Goal: Information Seeking & Learning: Learn about a topic

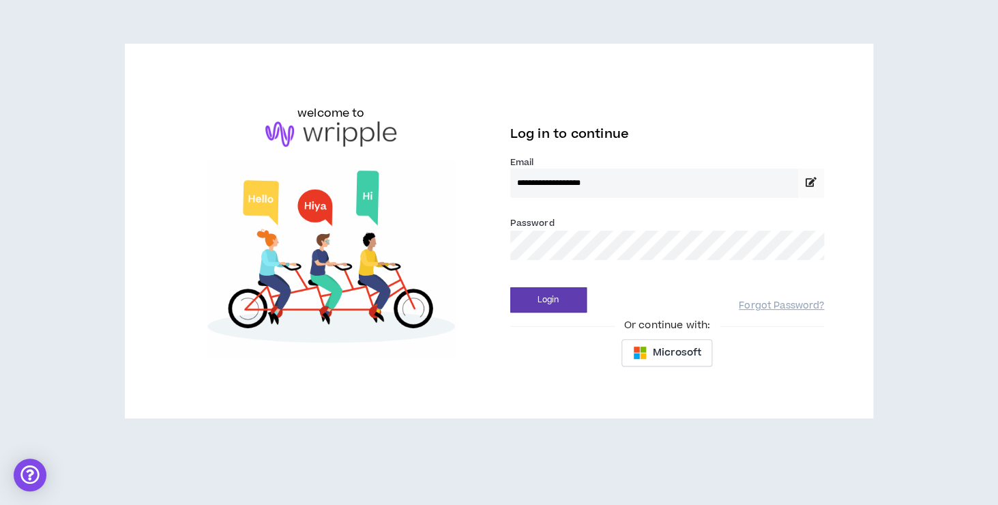
click at [510, 287] on button "Login" at bounding box center [548, 299] width 76 height 25
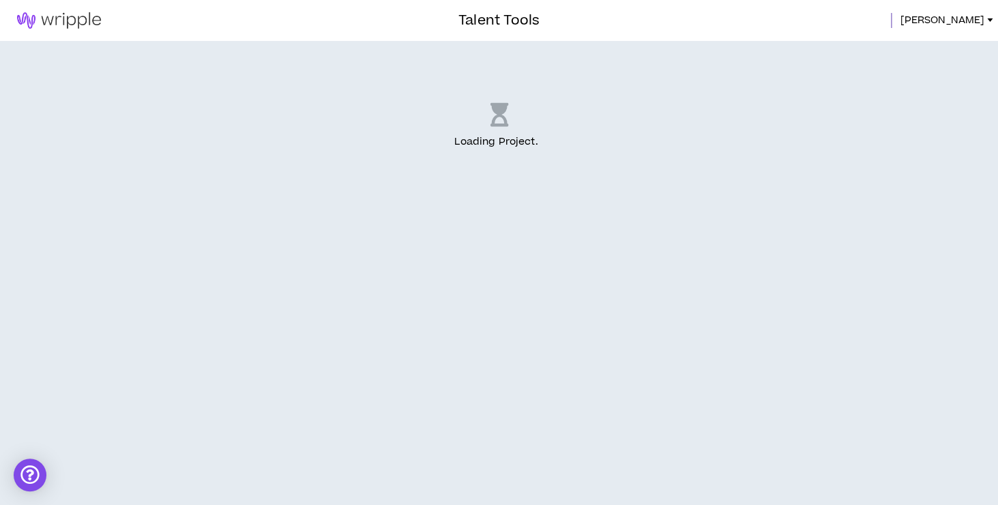
click at [659, 181] on div "Loading Project . .." at bounding box center [499, 126] width 998 height 171
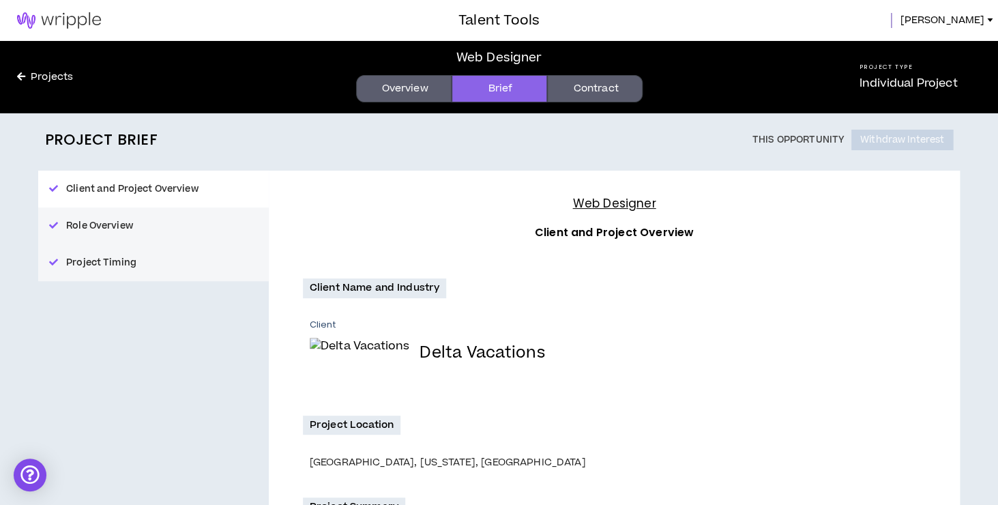
click at [73, 23] on img at bounding box center [59, 20] width 118 height 16
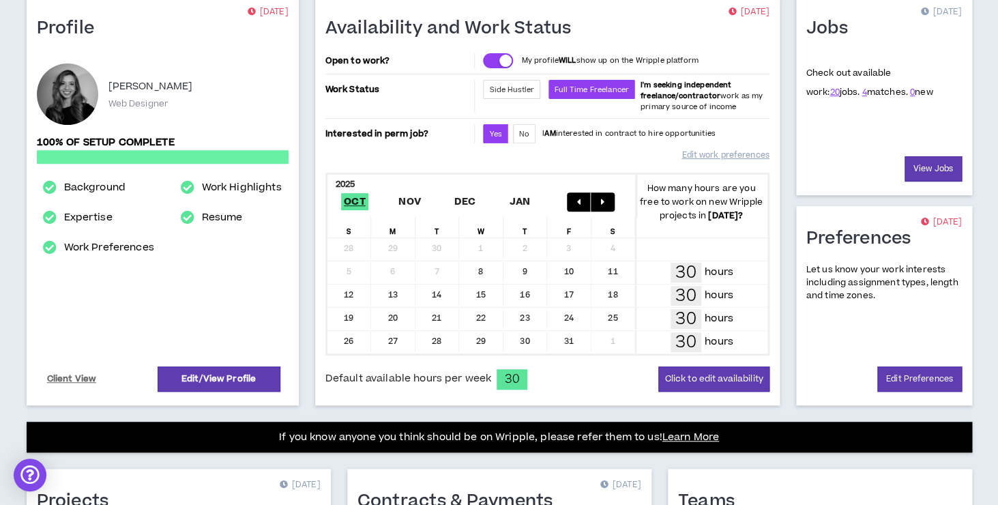
scroll to position [118, 0]
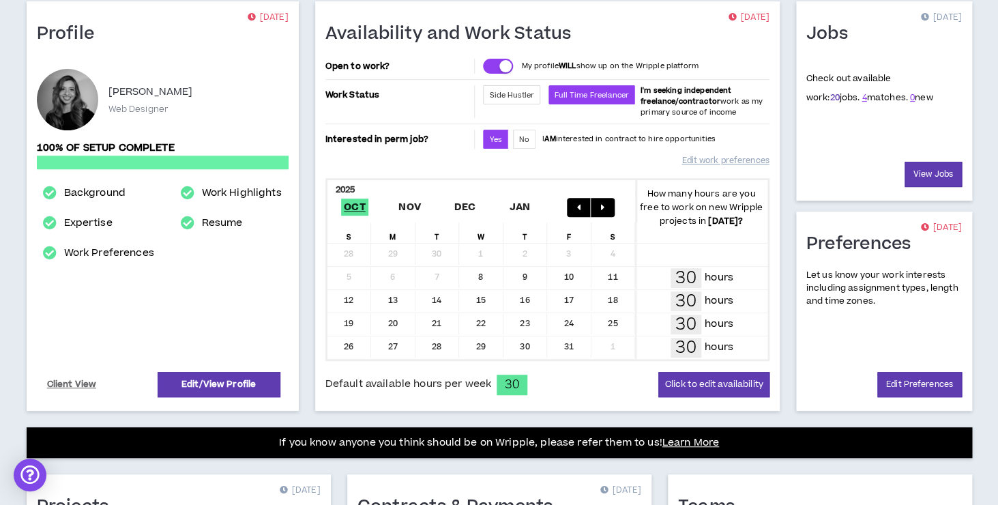
click at [829, 95] on link "20" at bounding box center [834, 97] width 10 height 12
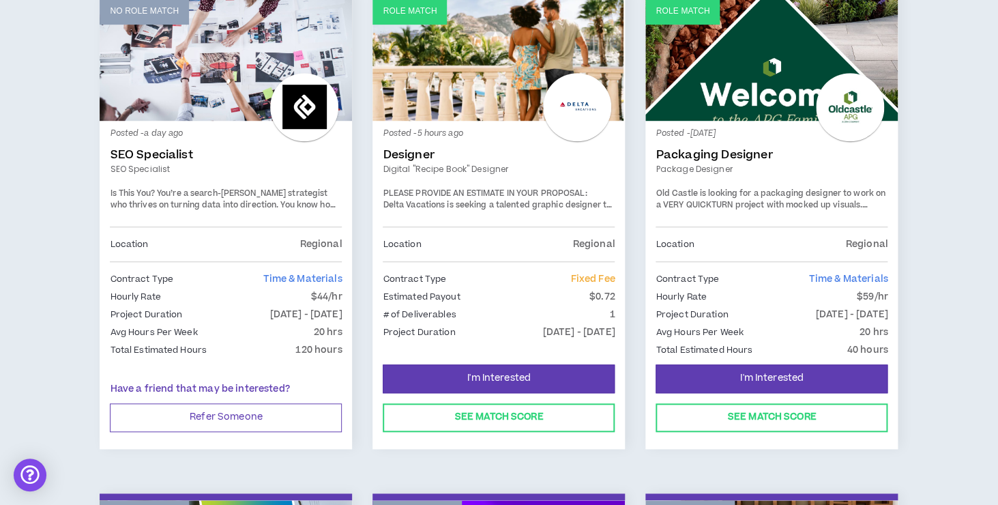
scroll to position [296, 0]
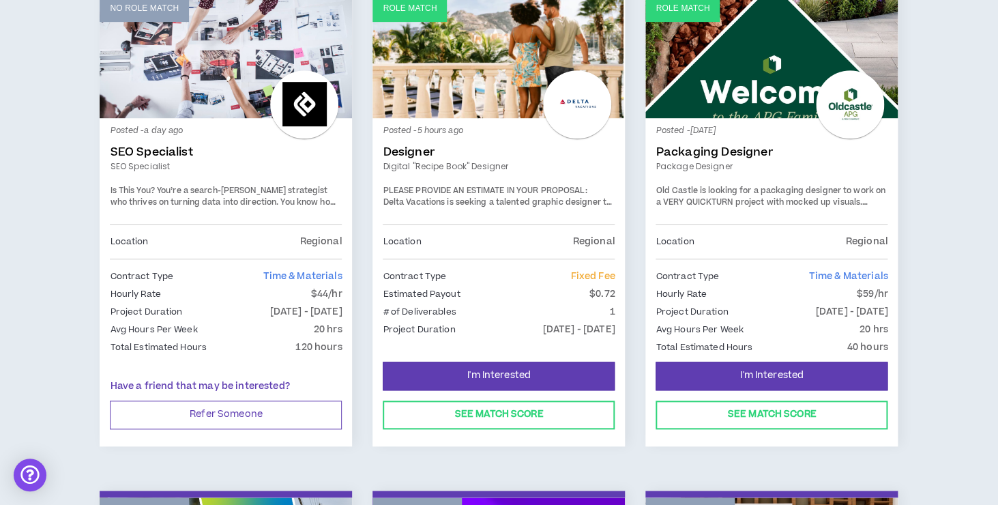
click at [464, 159] on div "Posted - 5 hours ago Designer Digital "Recipe Book" Designer PLEASE PROVIDE AN …" at bounding box center [499, 175] width 232 height 95
click at [411, 158] on link "Designer" at bounding box center [499, 152] width 232 height 14
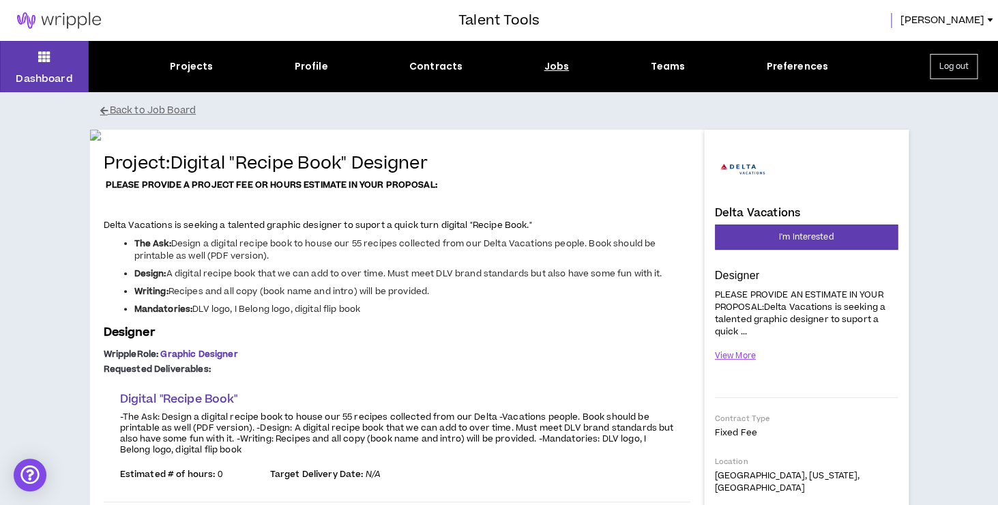
click at [767, 322] on p "PLEASE PROVIDE AN ESTIMATE IN YOUR PROPOSAL:Delta Vacations is seeking a talent…" at bounding box center [806, 312] width 183 height 51
click at [747, 350] on button "View More" at bounding box center [736, 356] width 42 height 24
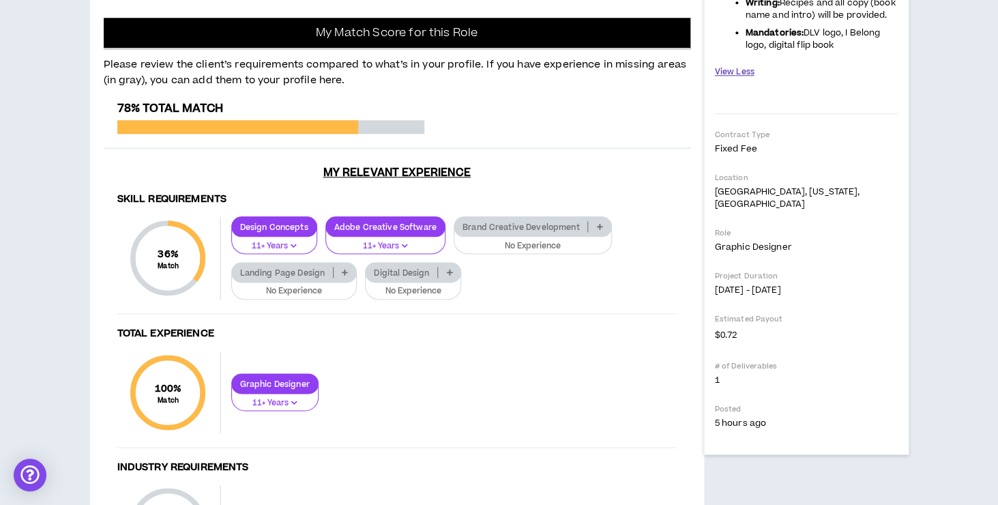
scroll to position [507, 0]
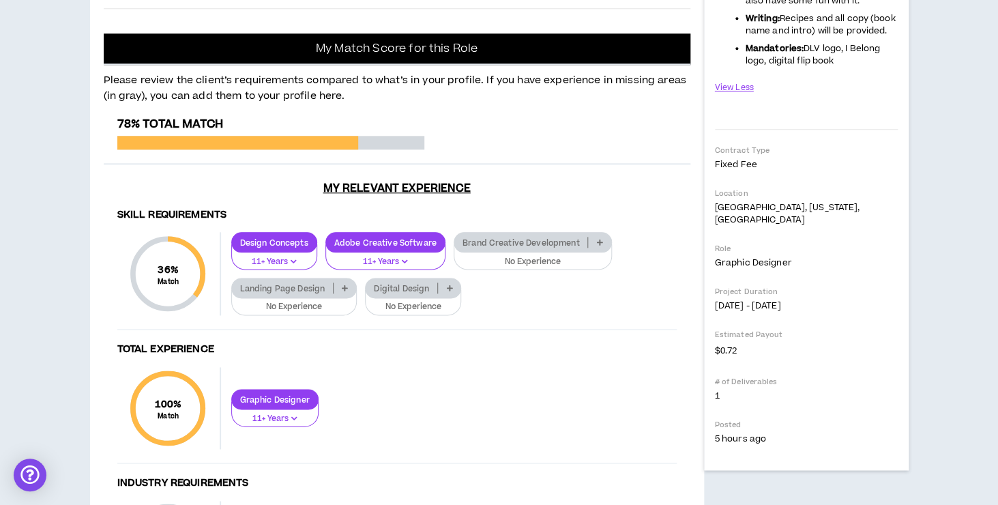
scroll to position [494, 0]
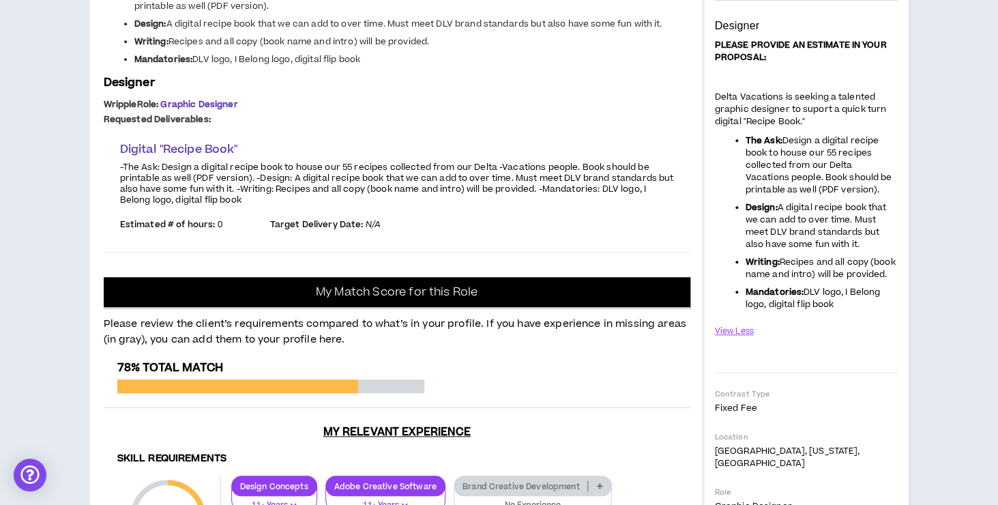
scroll to position [0, 0]
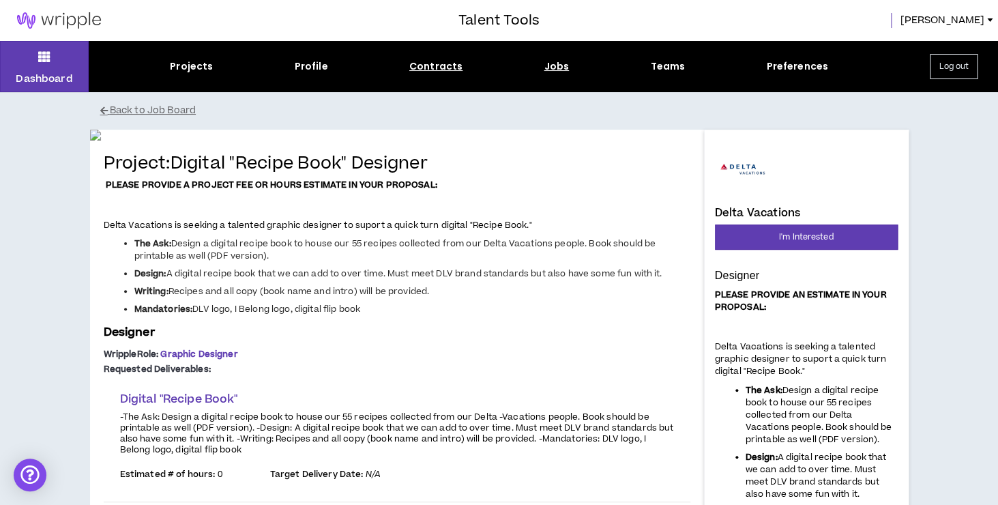
click at [437, 70] on div "Contracts" at bounding box center [435, 66] width 53 height 14
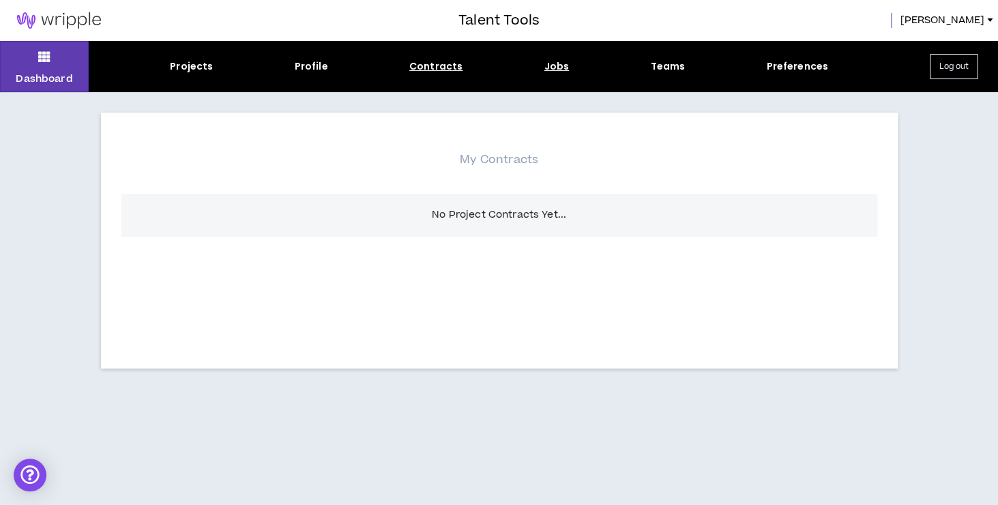
click at [551, 63] on div "Jobs" at bounding box center [556, 66] width 25 height 14
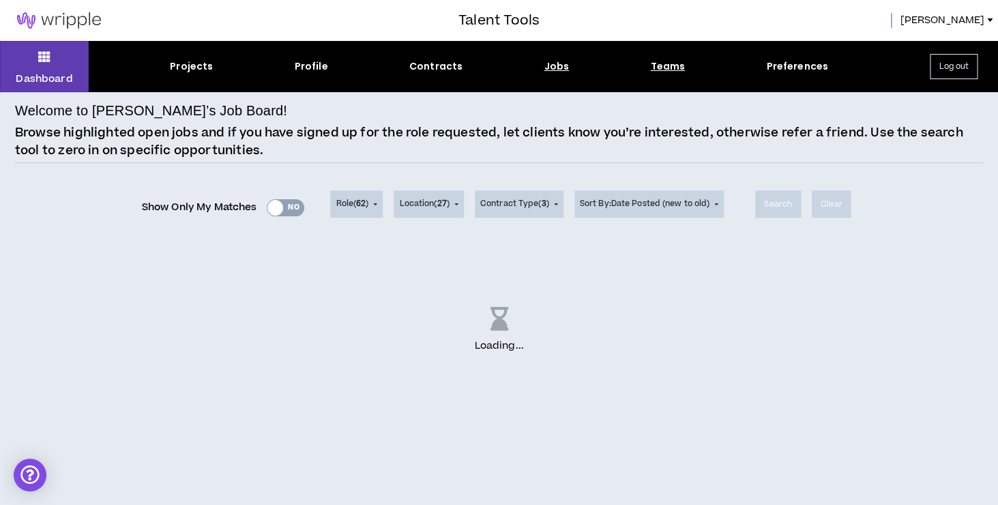
click at [660, 64] on div "Teams" at bounding box center [667, 66] width 35 height 14
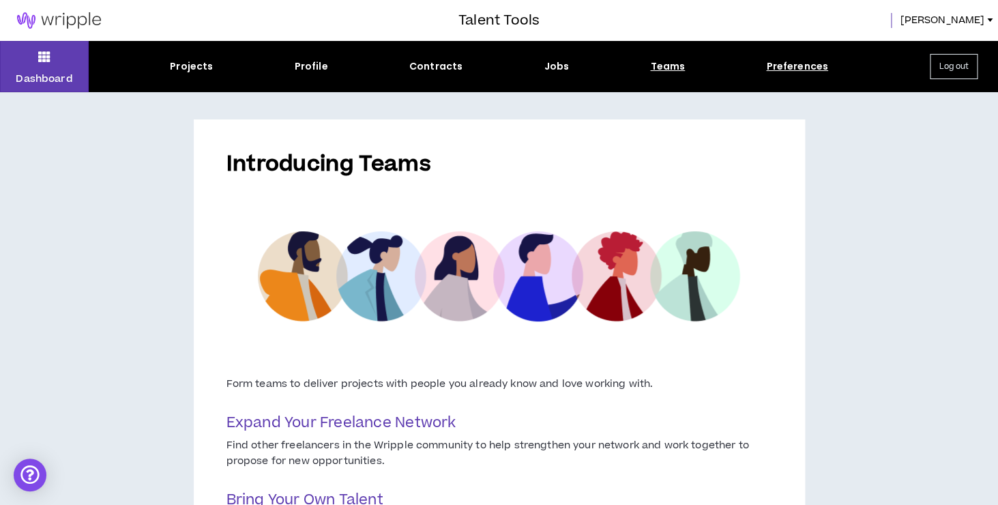
click at [799, 73] on div "Preferences" at bounding box center [797, 66] width 62 height 14
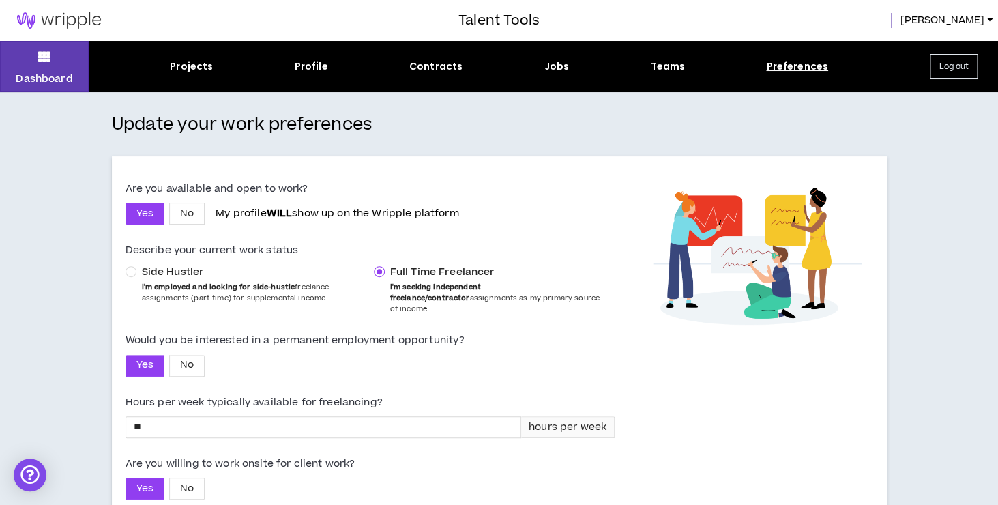
click at [328, 73] on div "Projects Profile Contracts Jobs Teams Preferences" at bounding box center [499, 66] width 821 height 14
click at [317, 68] on div "Profile" at bounding box center [311, 66] width 33 height 14
select select "*"
select select "US"
select select "*******"
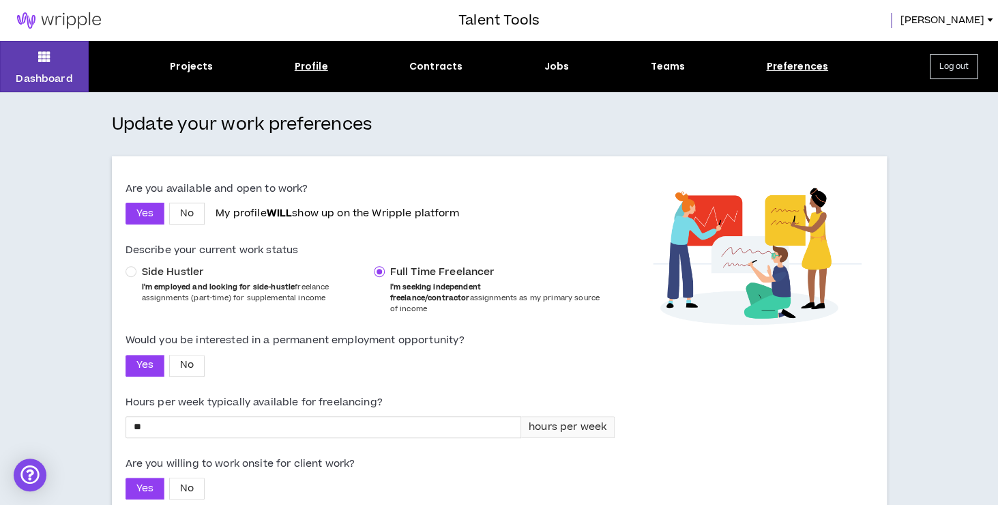
select select "*"
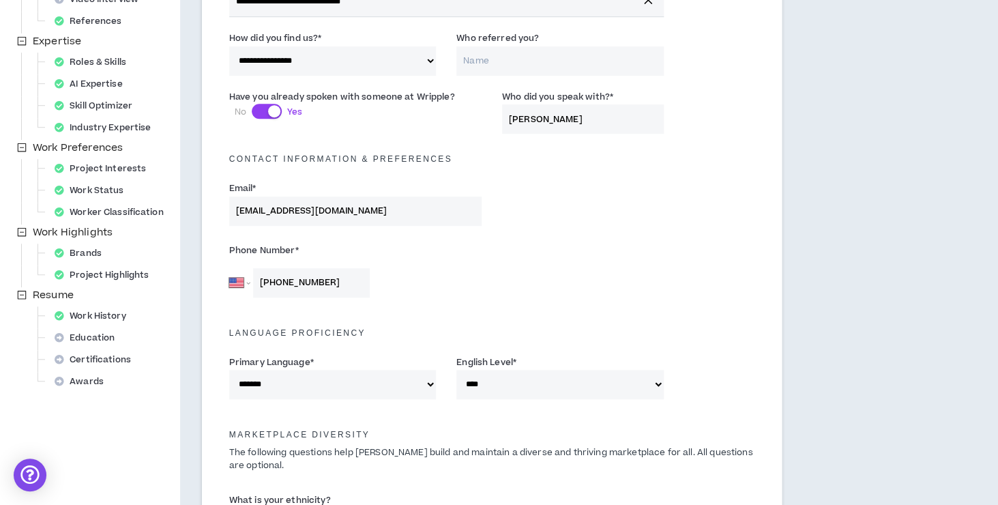
scroll to position [254, 0]
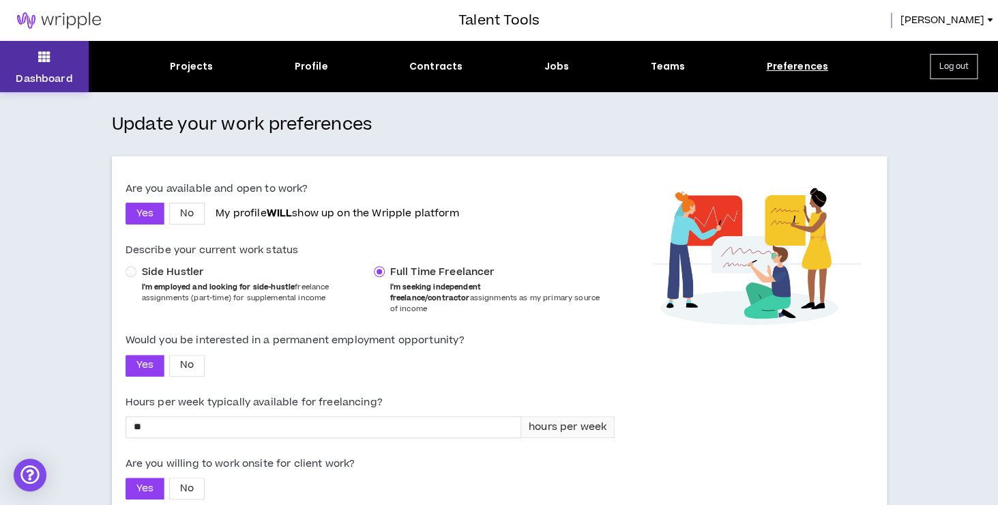
click at [61, 56] on button "Dashboard" at bounding box center [44, 66] width 89 height 51
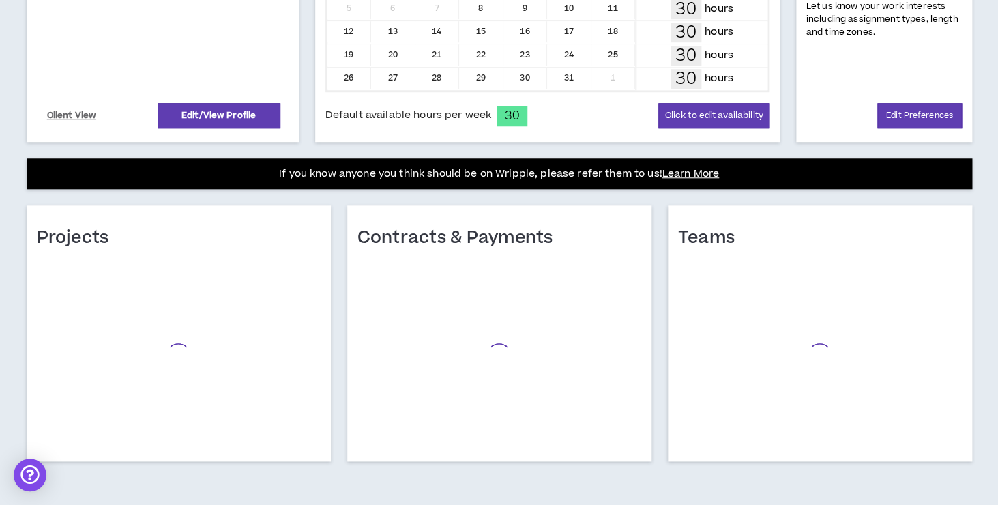
scroll to position [390, 0]
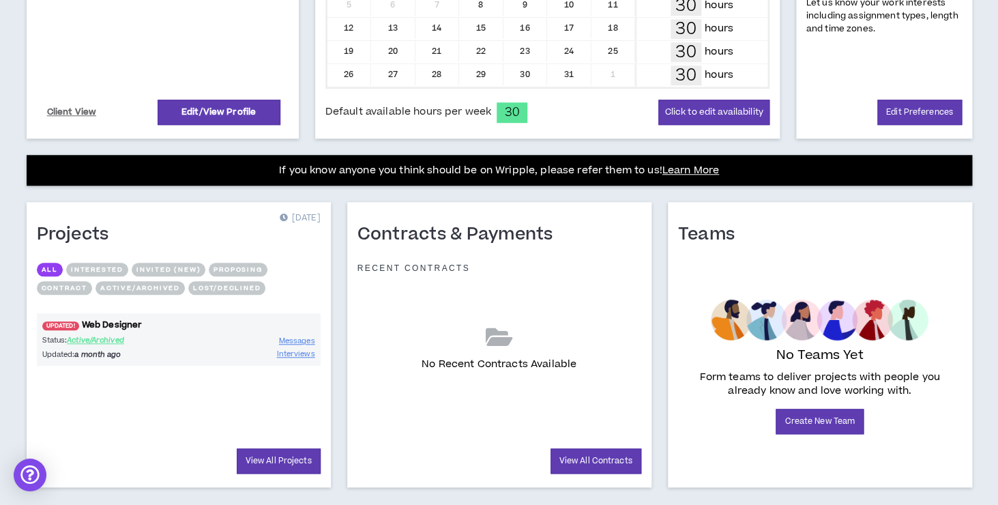
click at [98, 330] on link "UPDATED! Web Designer" at bounding box center [179, 325] width 284 height 13
